Goal: Information Seeking & Learning: Learn about a topic

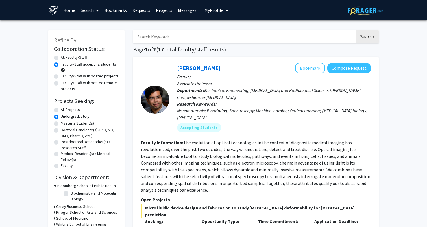
click at [253, 34] on input "Search Keywords" at bounding box center [244, 36] width 222 height 13
type input "[PERSON_NAME]"
click at [355, 30] on button "Search" at bounding box center [366, 36] width 23 height 13
radio input "true"
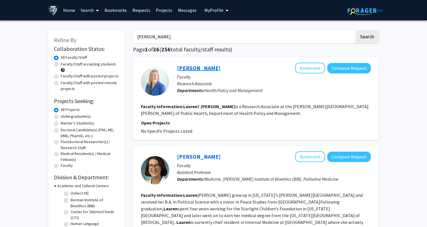
click at [196, 69] on link "[PERSON_NAME]" at bounding box center [198, 67] width 43 height 7
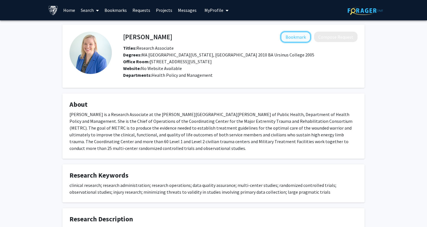
click at [294, 34] on button "Bookmark" at bounding box center [295, 37] width 30 height 11
click at [86, 8] on link "Search" at bounding box center [90, 10] width 24 height 20
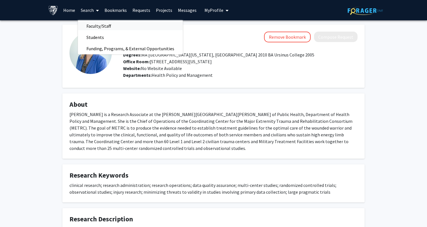
click at [86, 22] on span "Faculty/Staff" at bounding box center [98, 25] width 41 height 11
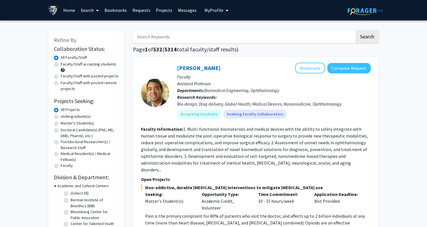
click at [156, 34] on input "Search Keywords" at bounding box center [244, 36] width 222 height 13
click at [355, 30] on button "Search" at bounding box center [366, 36] width 23 height 13
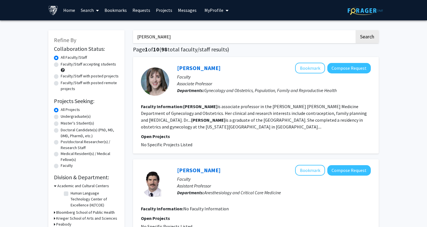
click at [214, 41] on input "[PERSON_NAME]" at bounding box center [244, 36] width 222 height 13
drag, startPoint x: 214, startPoint y: 41, endPoint x: 124, endPoint y: 38, distance: 90.3
type input "public health"
click at [355, 30] on button "Search" at bounding box center [366, 36] width 23 height 13
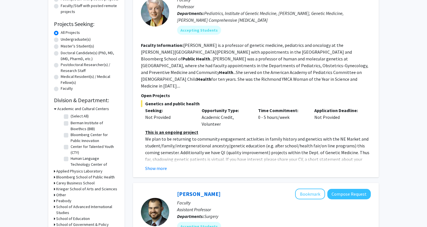
scroll to position [77, 0]
click at [155, 165] on button "Show more" at bounding box center [156, 168] width 22 height 7
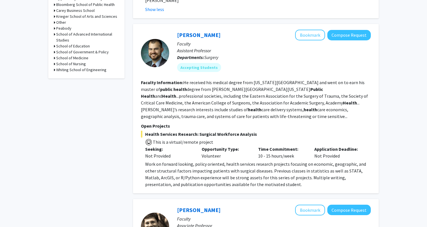
scroll to position [250, 0]
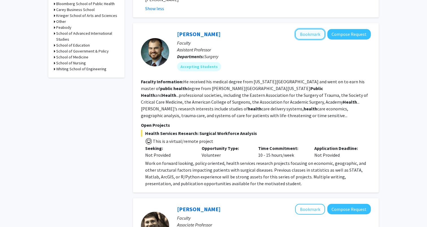
click at [307, 29] on button "Bookmark" at bounding box center [310, 34] width 30 height 11
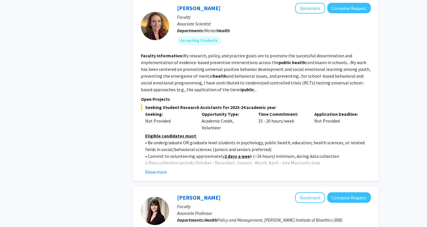
scroll to position [827, 0]
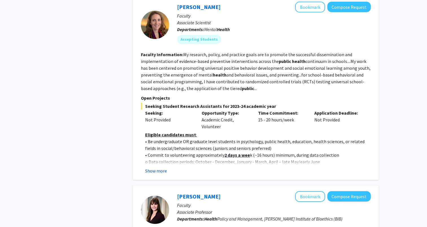
click at [157, 167] on button "Show more" at bounding box center [156, 170] width 22 height 7
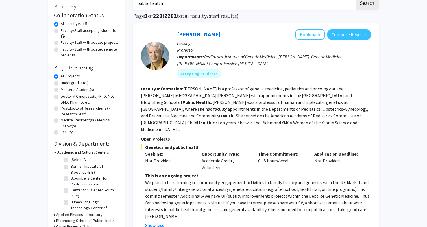
scroll to position [0, 0]
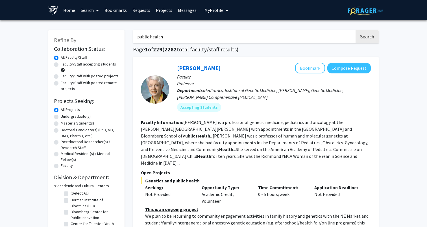
click at [66, 56] on label "All Faculty/Staff" at bounding box center [74, 57] width 26 height 6
click at [64, 56] on input "All Faculty/Staff" at bounding box center [63, 56] width 4 height 4
click at [66, 56] on label "All Faculty/Staff" at bounding box center [74, 57] width 26 height 6
click at [64, 56] on input "All Faculty/Staff" at bounding box center [63, 56] width 4 height 4
click at [199, 37] on input "public health" at bounding box center [244, 36] width 222 height 13
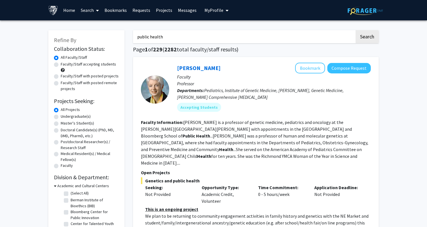
drag, startPoint x: 200, startPoint y: 37, endPoint x: 81, endPoint y: 36, distance: 118.8
click at [355, 30] on button "Search" at bounding box center [366, 36] width 23 height 13
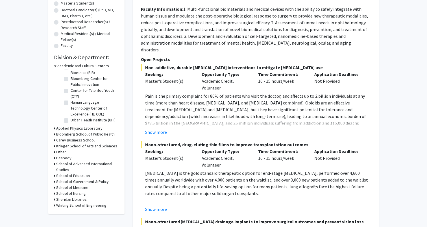
scroll to position [120, 0]
click at [66, 134] on h3 "Bloomberg School of Public Health" at bounding box center [85, 134] width 58 height 6
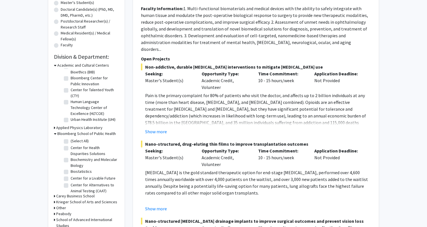
click at [71, 141] on label "(Select All)" at bounding box center [80, 141] width 18 height 6
click at [71, 141] on input "(Select All)" at bounding box center [73, 140] width 4 height 4
checkbox input "true"
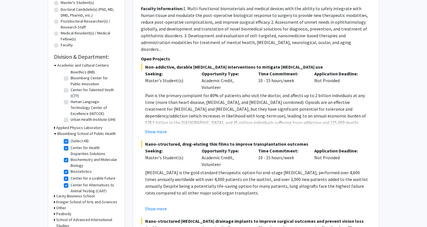
checkbox input "true"
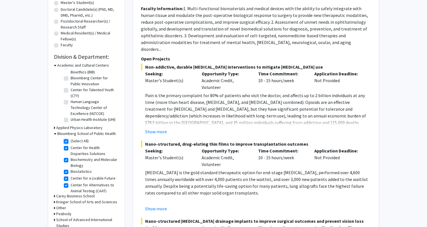
checkbox input "true"
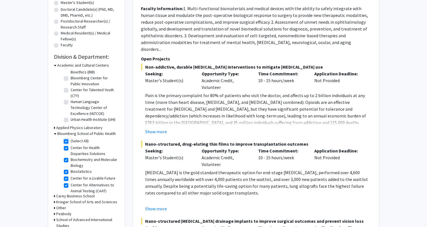
checkbox input "true"
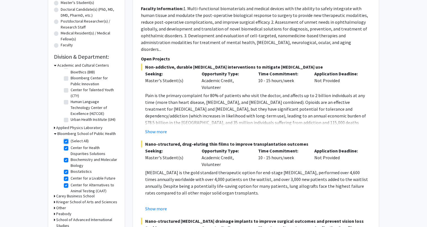
checkbox input "true"
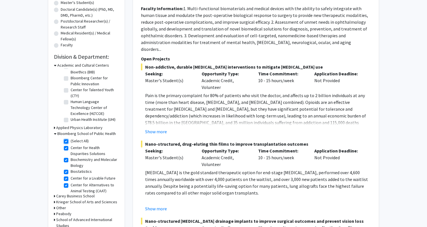
checkbox input "true"
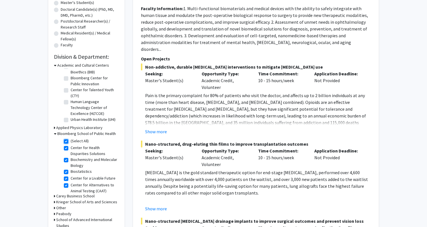
checkbox input "true"
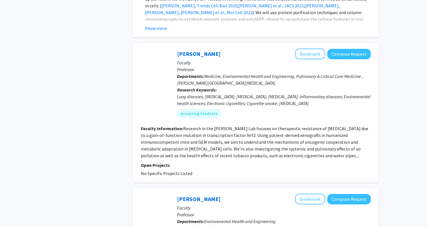
scroll to position [957, 0]
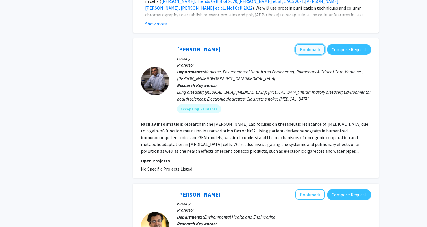
click at [304, 44] on button "Bookmark" at bounding box center [310, 49] width 30 height 11
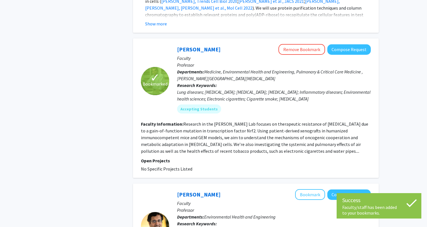
click at [259, 121] on fg-read-more "Research in the [PERSON_NAME] Lab focuses on therapeutic resistance of [MEDICAL…" at bounding box center [254, 137] width 227 height 33
click at [201, 46] on link "[PERSON_NAME]" at bounding box center [198, 49] width 43 height 7
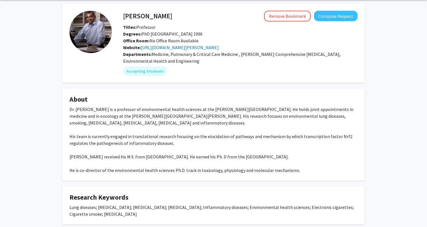
scroll to position [23, 0]
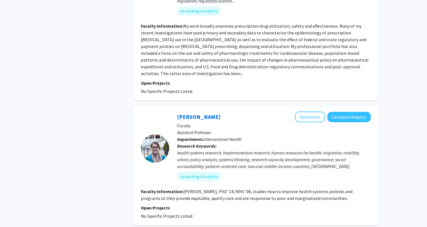
scroll to position [1600, 0]
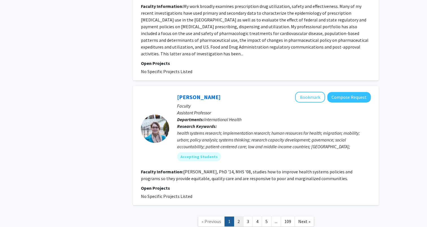
click at [238, 216] on link "2" at bounding box center [239, 221] width 10 height 10
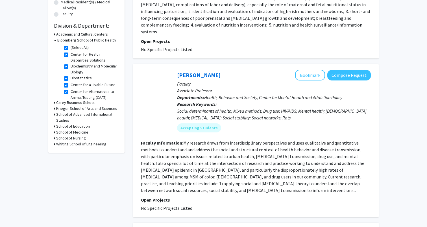
scroll to position [151, 0]
